Goal: Task Accomplishment & Management: Manage account settings

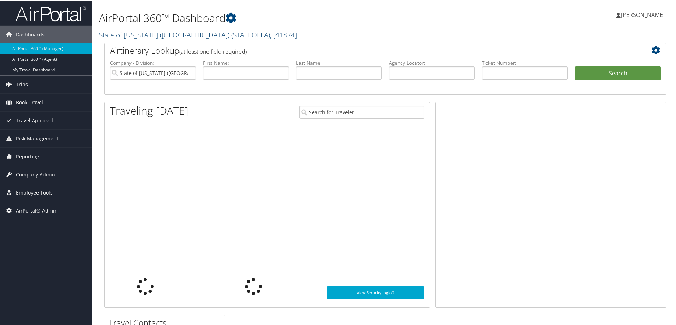
click at [141, 35] on link "State of Louisiana (SOLA) ( STATEOFLA ) , [ 41874 ]" at bounding box center [198, 34] width 198 height 10
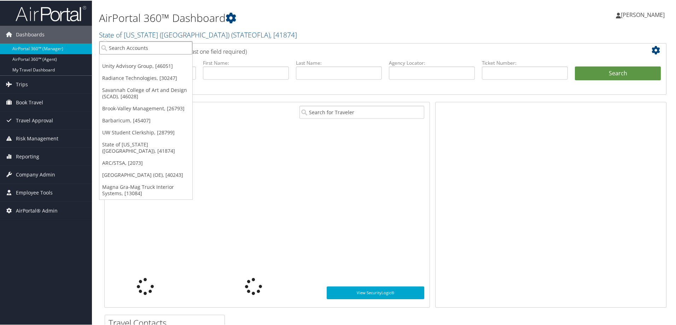
click at [137, 48] on input "search" at bounding box center [145, 47] width 93 height 13
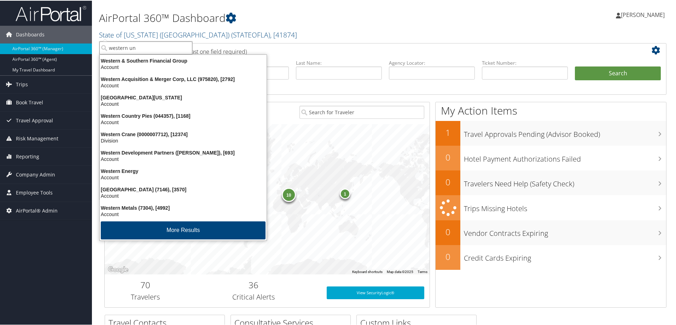
type input "western uni"
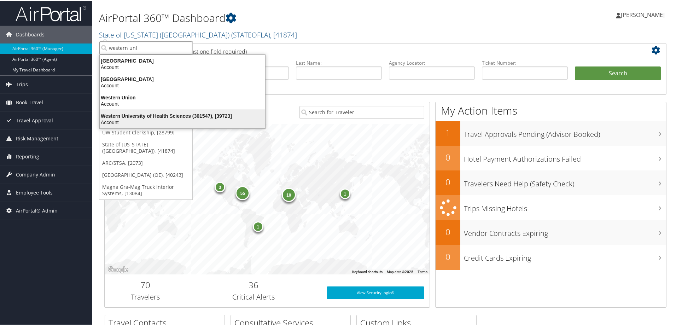
click at [187, 114] on div "Western University of Health Sciences (301547), [39723]" at bounding box center [183, 115] width 174 height 6
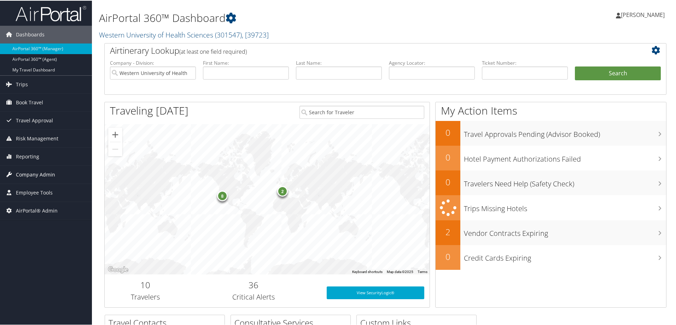
click at [41, 174] on span "Company Admin" at bounding box center [35, 174] width 39 height 18
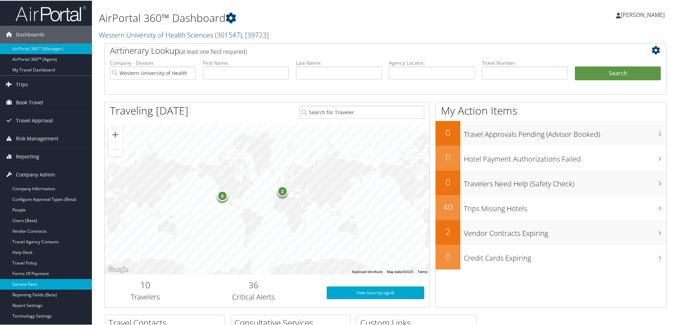
drag, startPoint x: 32, startPoint y: 285, endPoint x: 87, endPoint y: 284, distance: 55.2
click at [32, 284] on link "Service Fees" at bounding box center [46, 283] width 92 height 11
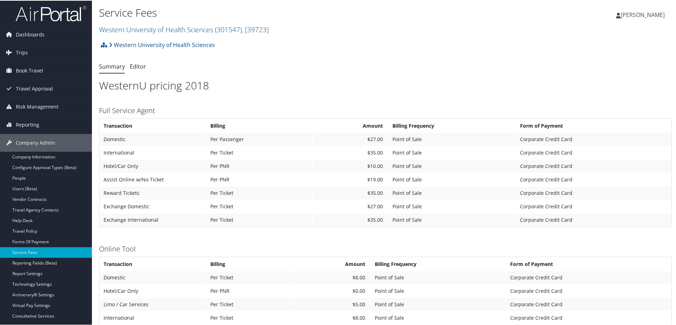
click at [657, 14] on span "[PERSON_NAME]" at bounding box center [643, 14] width 44 height 8
click at [601, 127] on link "Sign Out" at bounding box center [624, 127] width 79 height 12
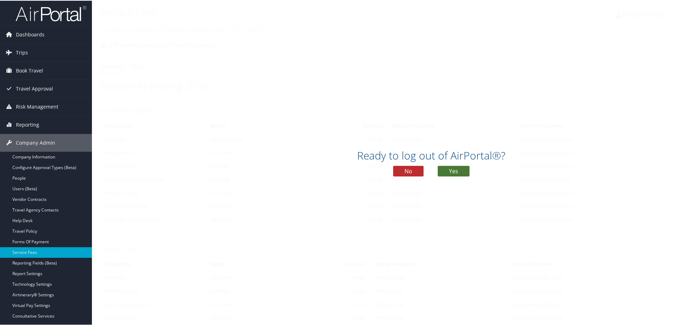
click at [454, 171] on button "Yes" at bounding box center [454, 170] width 32 height 11
